Goal: Task Accomplishment & Management: Manage account settings

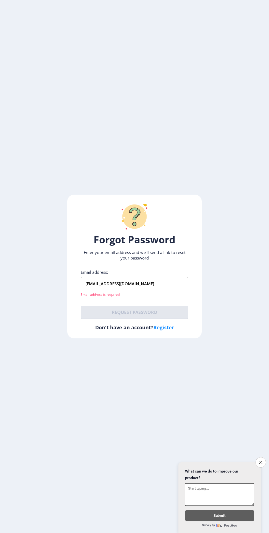
scroll to position [42, 0]
click at [261, 461] on icon "Close survey" at bounding box center [261, 462] width 3 height 3
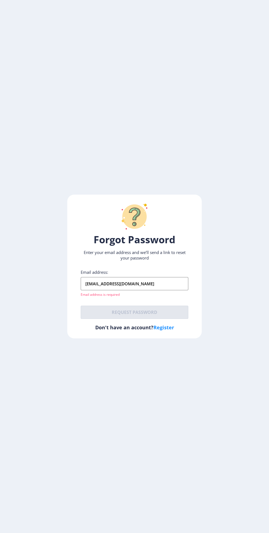
scroll to position [34, 0]
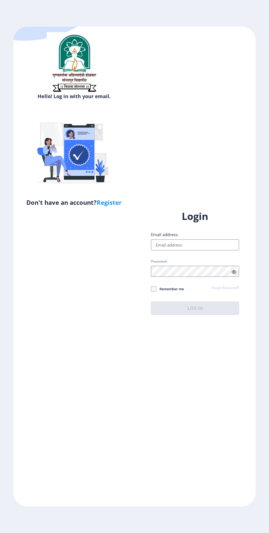
click at [168, 250] on input "Email address:" at bounding box center [195, 244] width 88 height 11
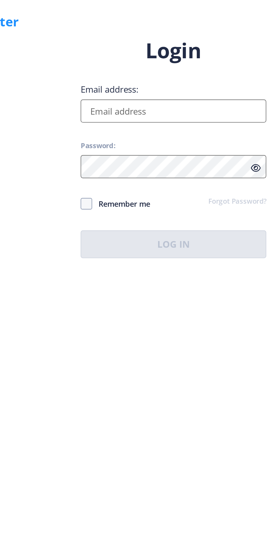
click at [164, 250] on input "Email address:" at bounding box center [195, 244] width 88 height 11
type input "[EMAIL_ADDRESS][DOMAIN_NAME]"
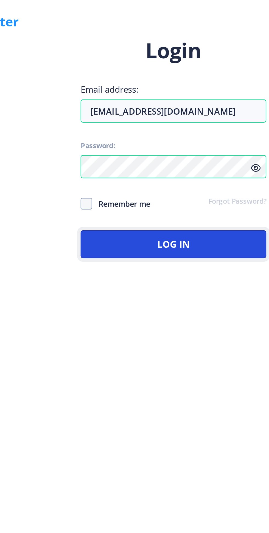
click at [166, 315] on button "Log In" at bounding box center [195, 308] width 88 height 13
